Goal: Task Accomplishment & Management: Manage account settings

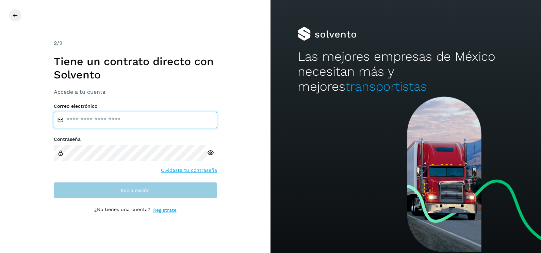
type input "**********"
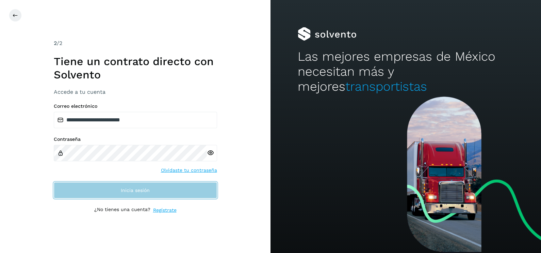
click at [132, 192] on span "Inicia sesión" at bounding box center [135, 190] width 29 height 5
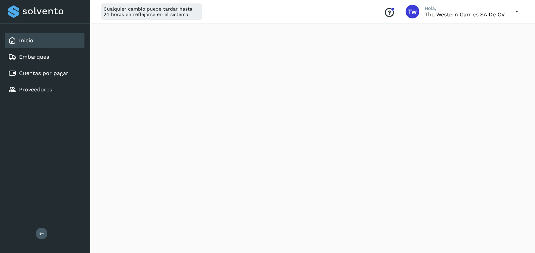
scroll to position [406, 0]
click at [40, 70] on link "Cuentas por pagar" at bounding box center [43, 73] width 49 height 6
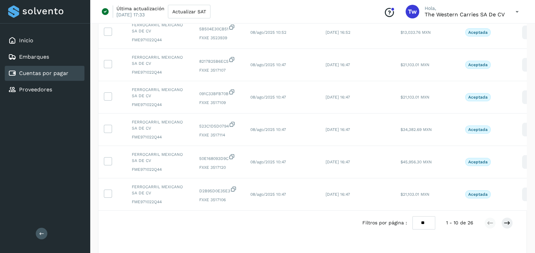
scroll to position [229, 0]
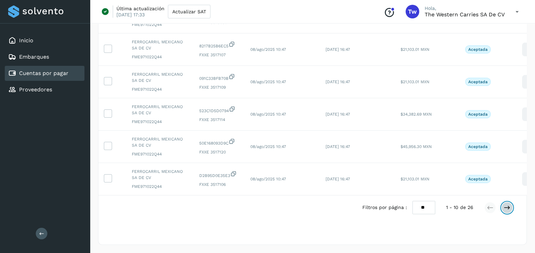
click at [506, 208] on icon at bounding box center [507, 207] width 7 height 7
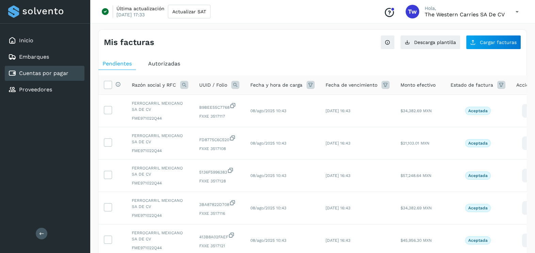
scroll to position [99, 0]
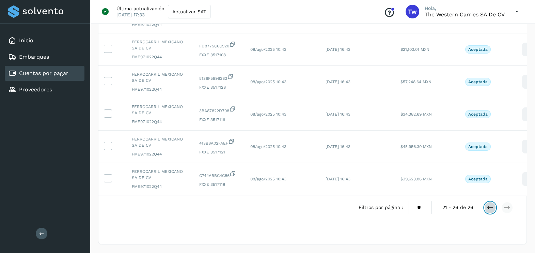
click at [488, 210] on icon at bounding box center [490, 207] width 7 height 7
click at [487, 207] on icon at bounding box center [490, 207] width 7 height 7
click at [41, 36] on div "Inicio" at bounding box center [45, 40] width 80 height 15
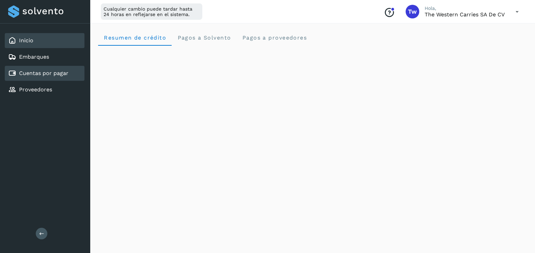
click at [62, 73] on link "Cuentas por pagar" at bounding box center [43, 73] width 49 height 6
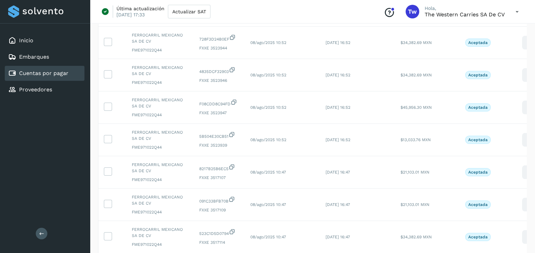
scroll to position [229, 0]
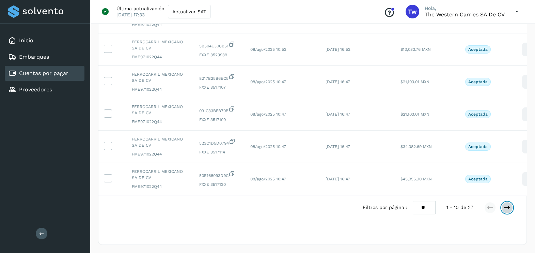
click at [511, 207] on button at bounding box center [507, 208] width 12 height 12
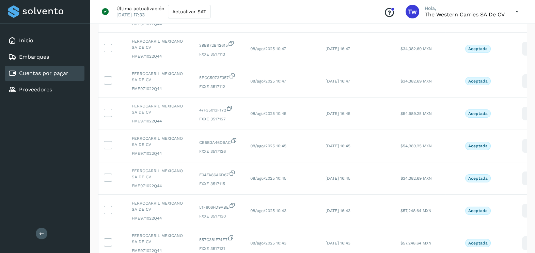
scroll to position [24, 0]
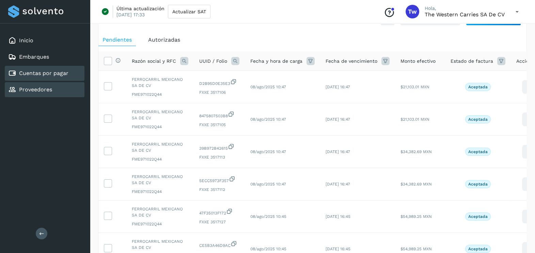
click at [70, 88] on div "Proveedores" at bounding box center [45, 89] width 80 height 15
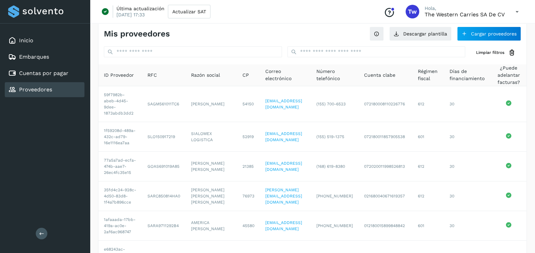
scroll to position [3, 0]
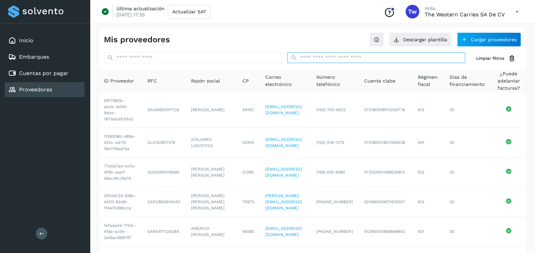
click at [358, 56] on input "text" at bounding box center [376, 57] width 178 height 11
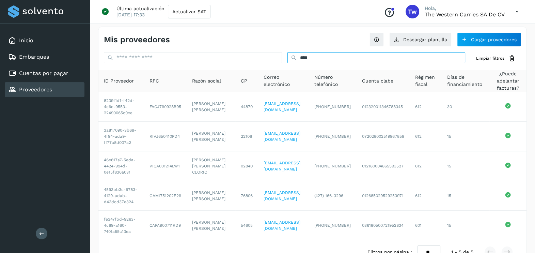
scroll to position [0, 0]
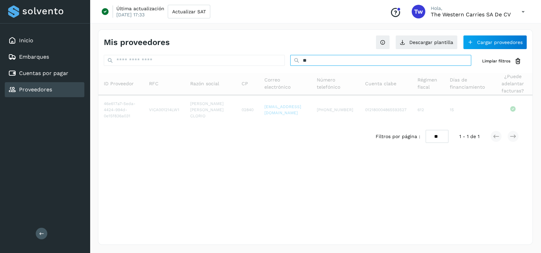
type input "*"
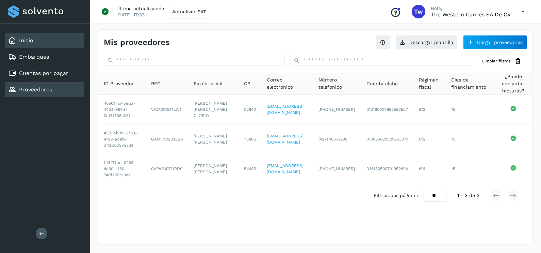
click at [30, 44] on div "Inicio" at bounding box center [20, 40] width 25 height 8
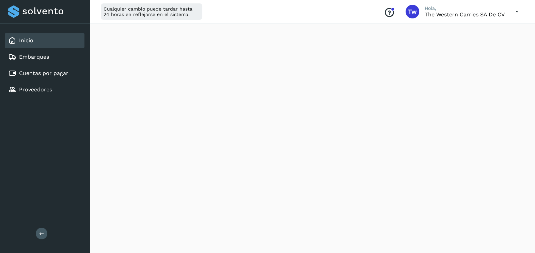
scroll to position [371, 0]
click at [514, 13] on icon at bounding box center [517, 12] width 14 height 14
click at [478, 48] on div "Cerrar sesión" at bounding box center [483, 43] width 81 height 13
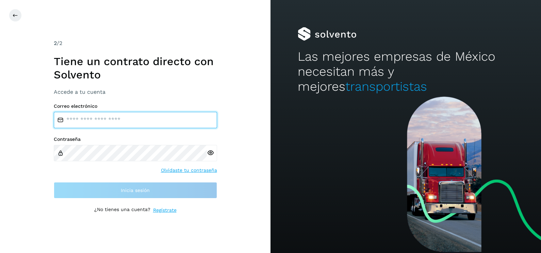
type input "**********"
